Goal: Task Accomplishment & Management: Manage account settings

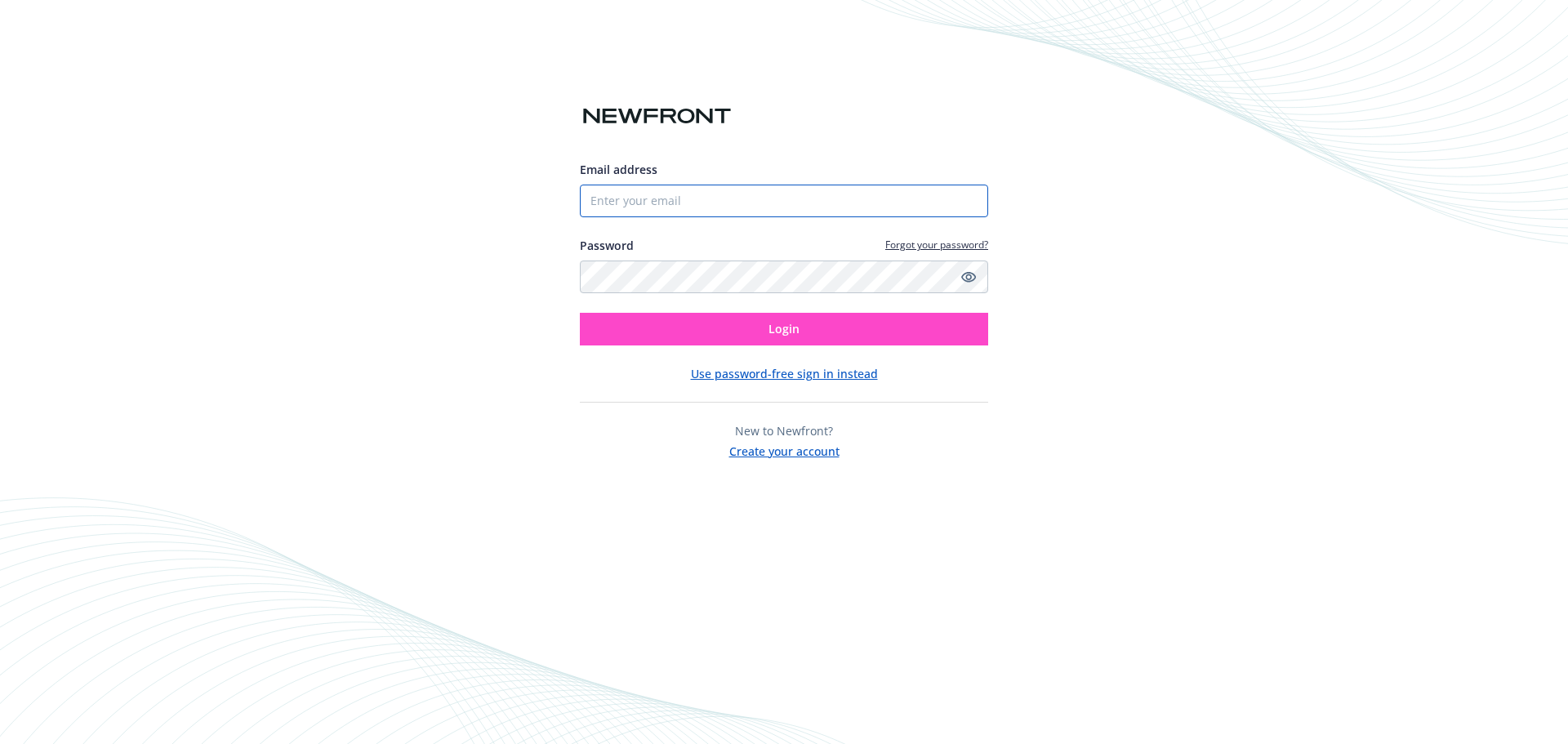
type input "[PERSON_NAME][EMAIL_ADDRESS][PERSON_NAME][DOMAIN_NAME]"
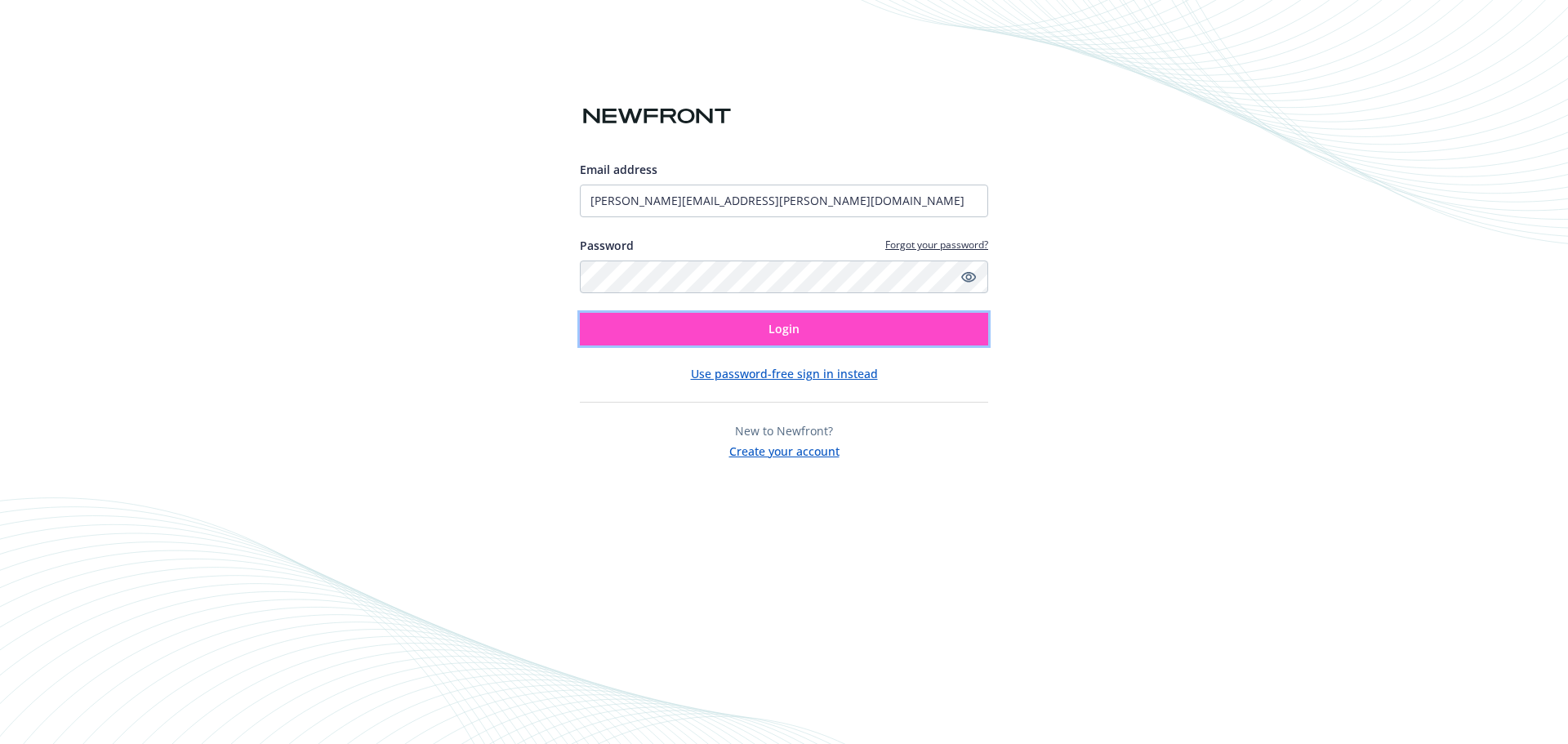
click at [772, 335] on span "Login" at bounding box center [784, 328] width 31 height 16
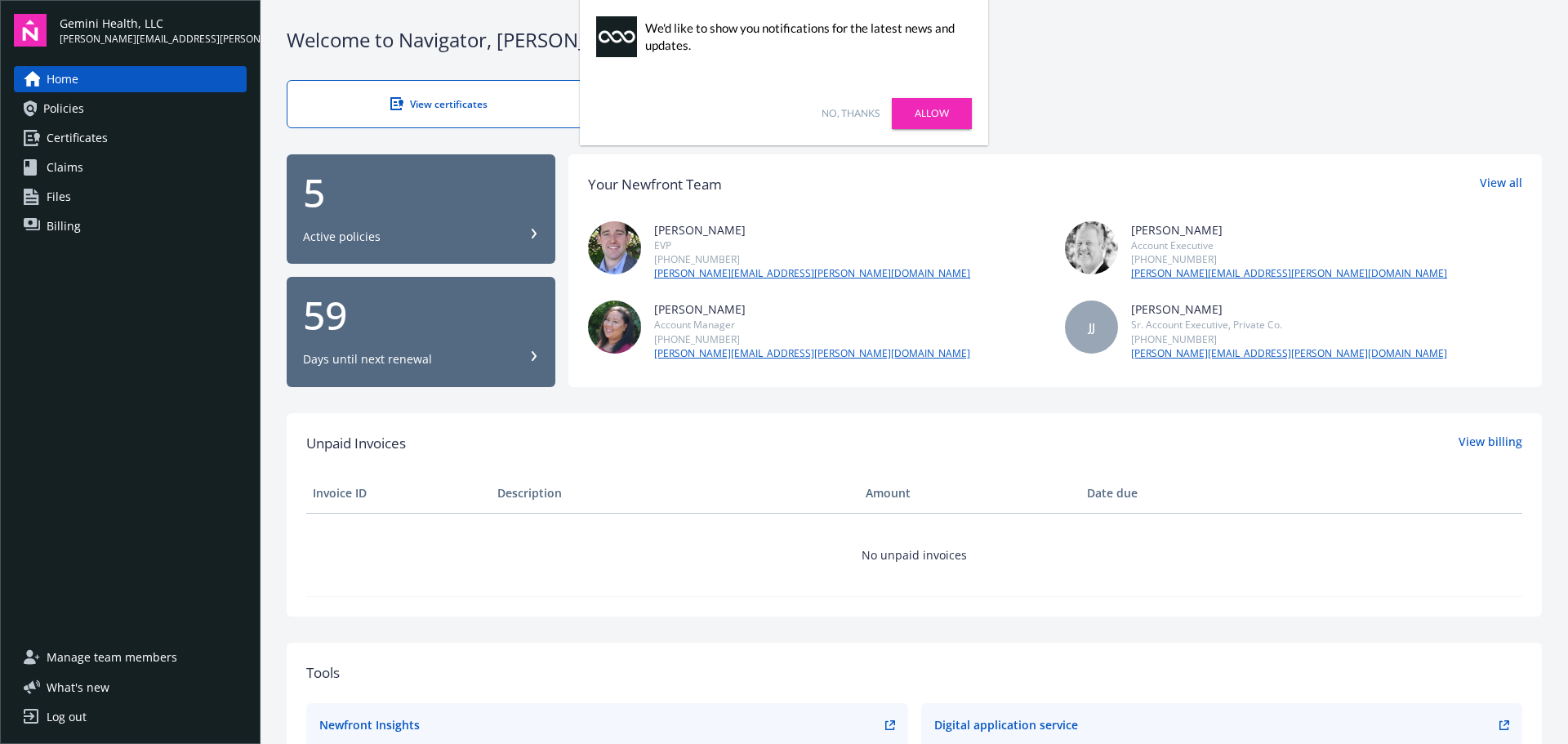
click at [75, 721] on div "Log out" at bounding box center [66, 717] width 40 height 26
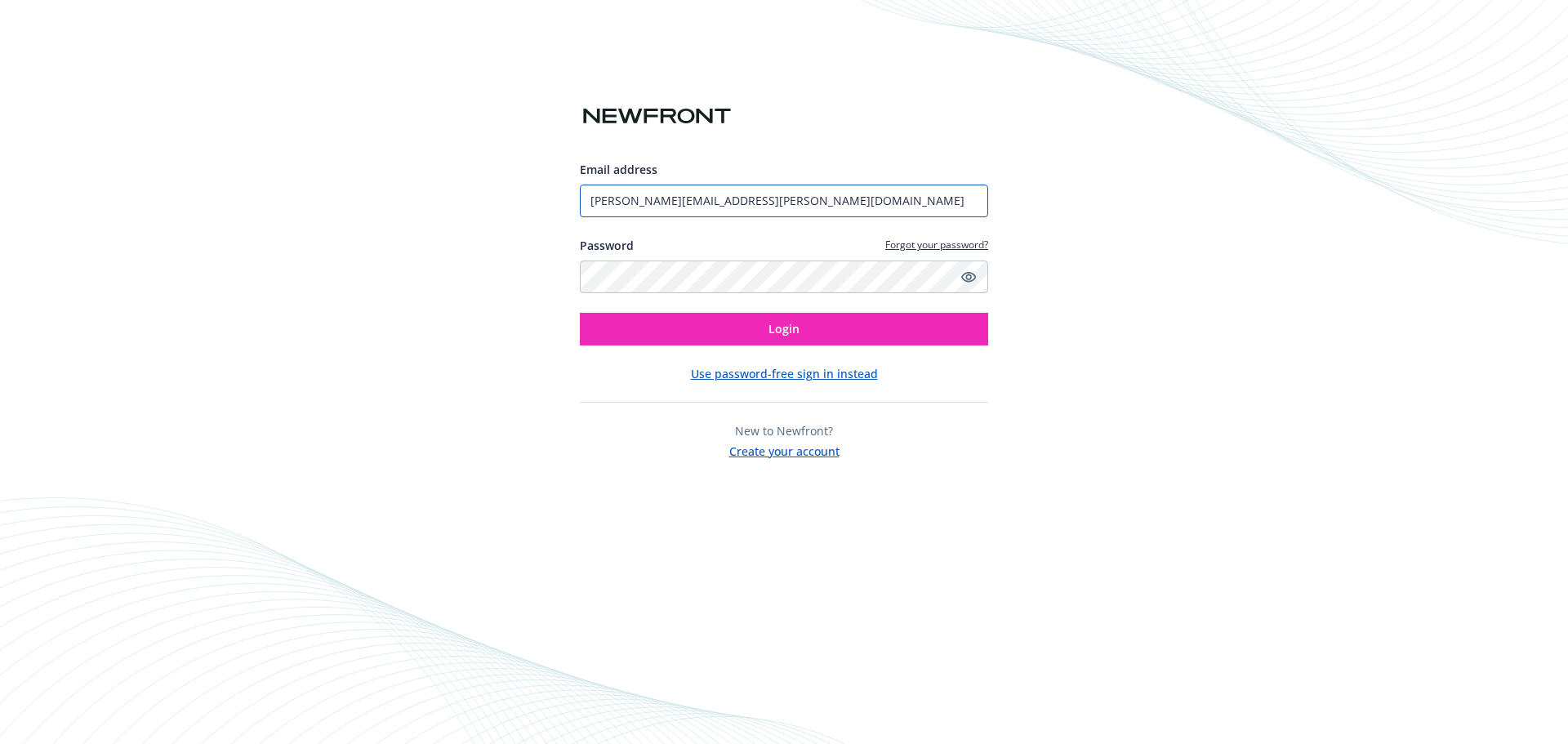
click at [761, 210] on input "[PERSON_NAME][EMAIL_ADDRESS][PERSON_NAME][DOMAIN_NAME]" at bounding box center [783, 201] width 408 height 33
type input "tbjholdings@gmail.com"
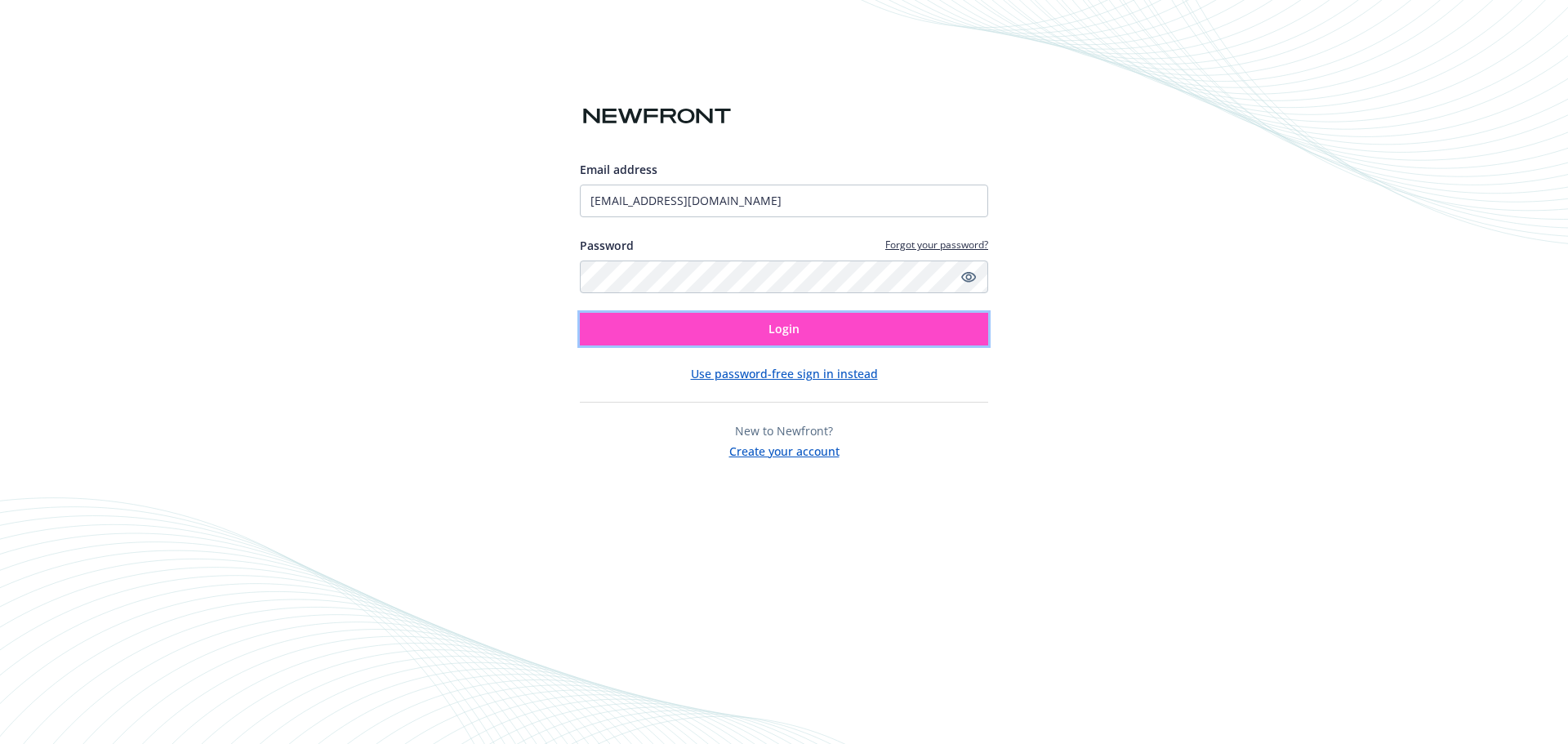
click at [727, 332] on button "Login" at bounding box center [783, 329] width 408 height 33
